Goal: Navigation & Orientation: Find specific page/section

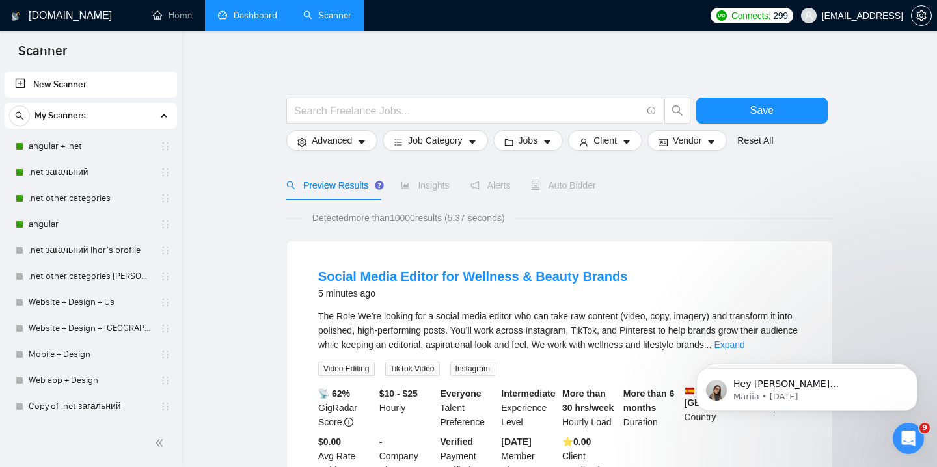
click at [277, 21] on link "Dashboard" at bounding box center [247, 15] width 59 height 11
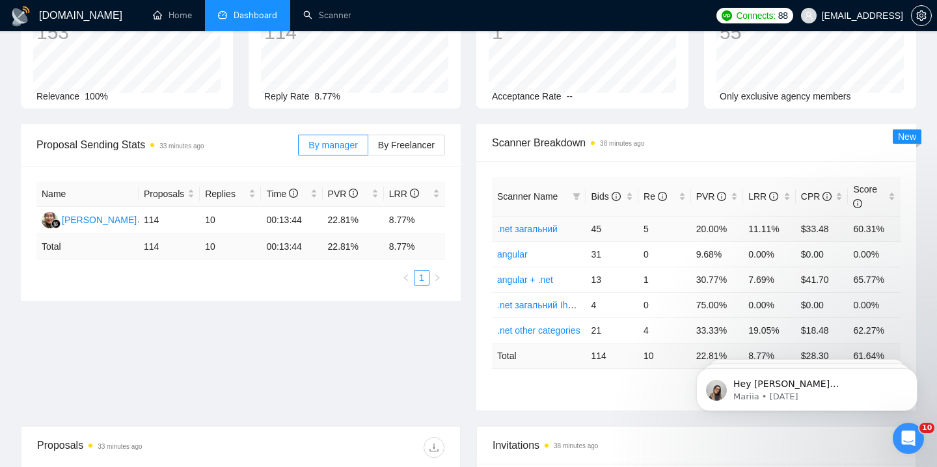
scroll to position [109, 0]
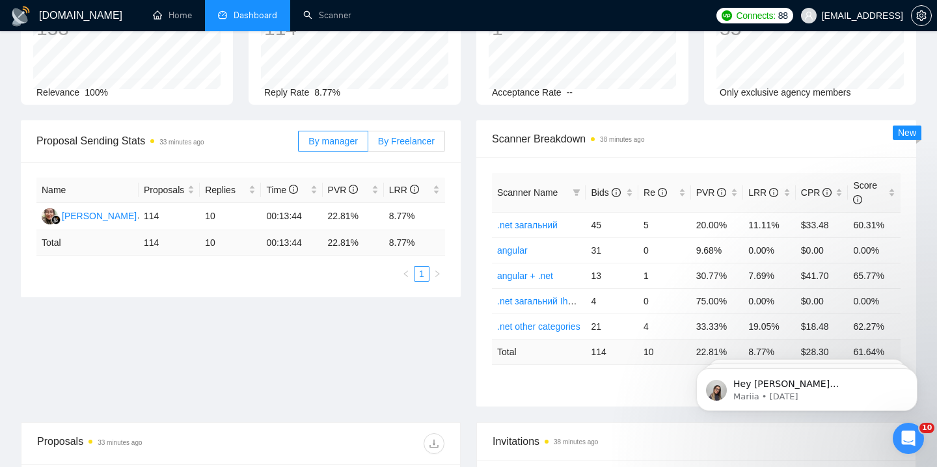
click at [400, 149] on label "By Freelancer" at bounding box center [406, 141] width 77 height 21
click at [368, 144] on input "By Freelancer" at bounding box center [368, 144] width 0 height 0
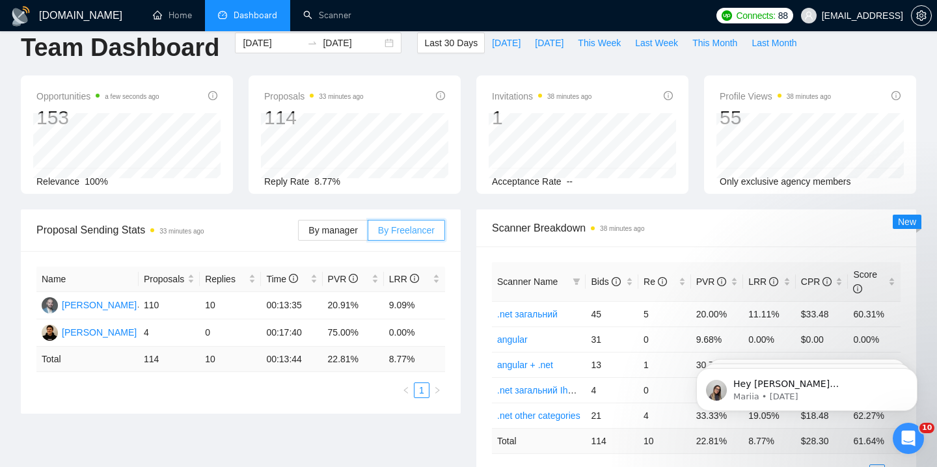
scroll to position [17, 0]
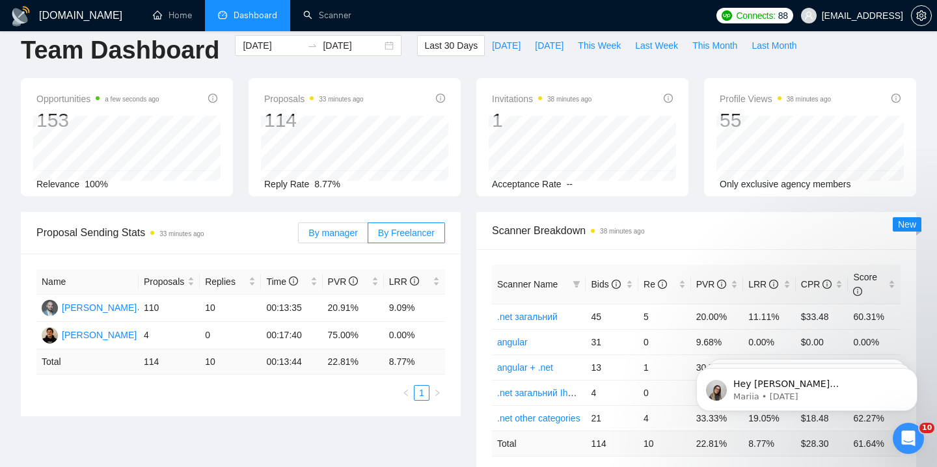
click at [355, 226] on label "By manager" at bounding box center [333, 233] width 70 height 21
click at [299, 236] on input "By manager" at bounding box center [299, 236] width 0 height 0
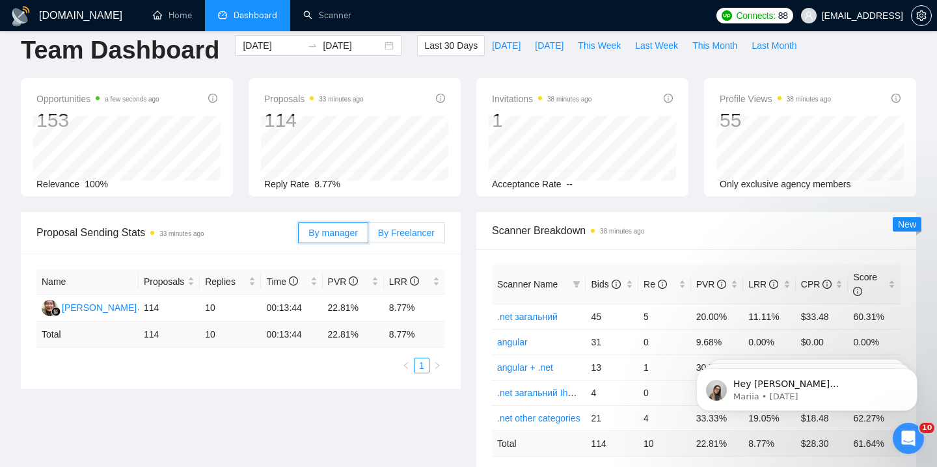
scroll to position [0, 0]
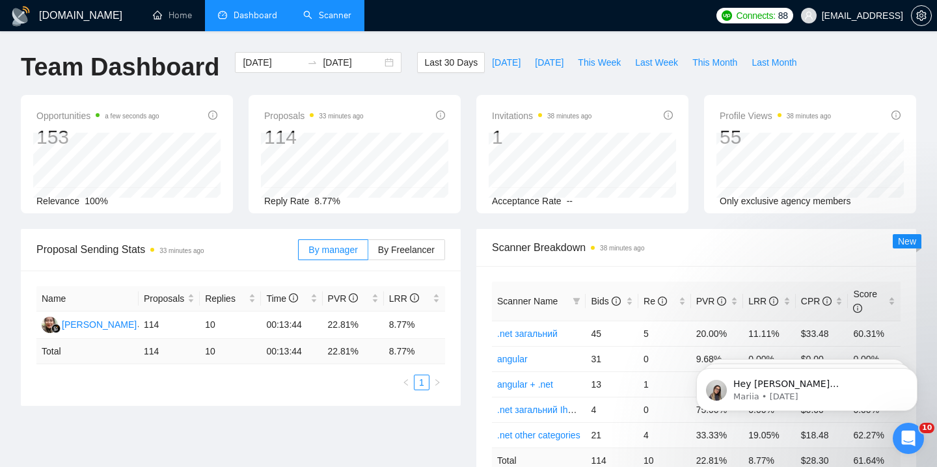
click at [314, 21] on link "Scanner" at bounding box center [327, 15] width 48 height 11
